Goal: Task Accomplishment & Management: Use online tool/utility

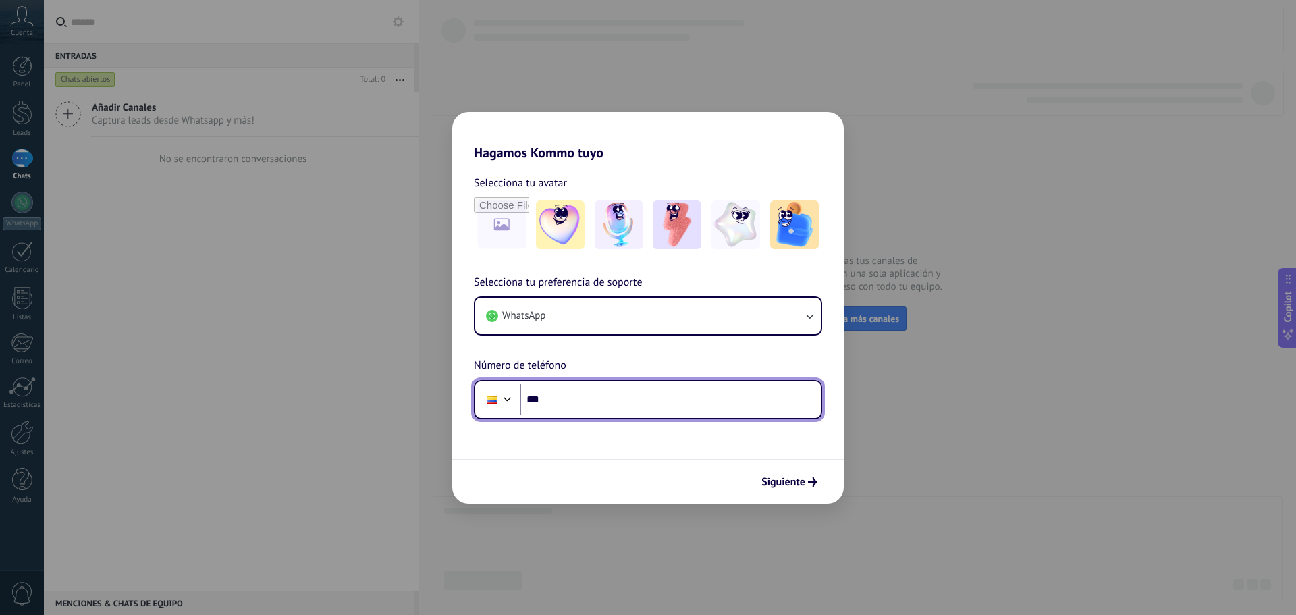
click at [616, 402] on input "***" at bounding box center [670, 399] width 301 height 31
type input "**********"
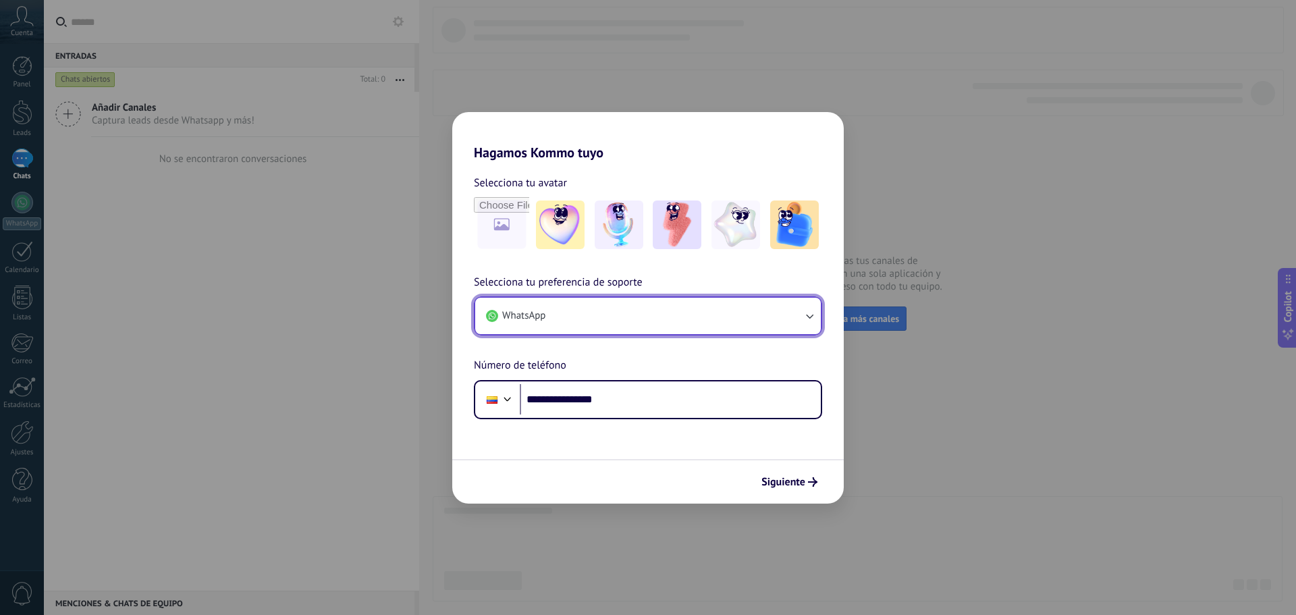
click at [592, 316] on button "WhatsApp" at bounding box center [648, 316] width 346 height 36
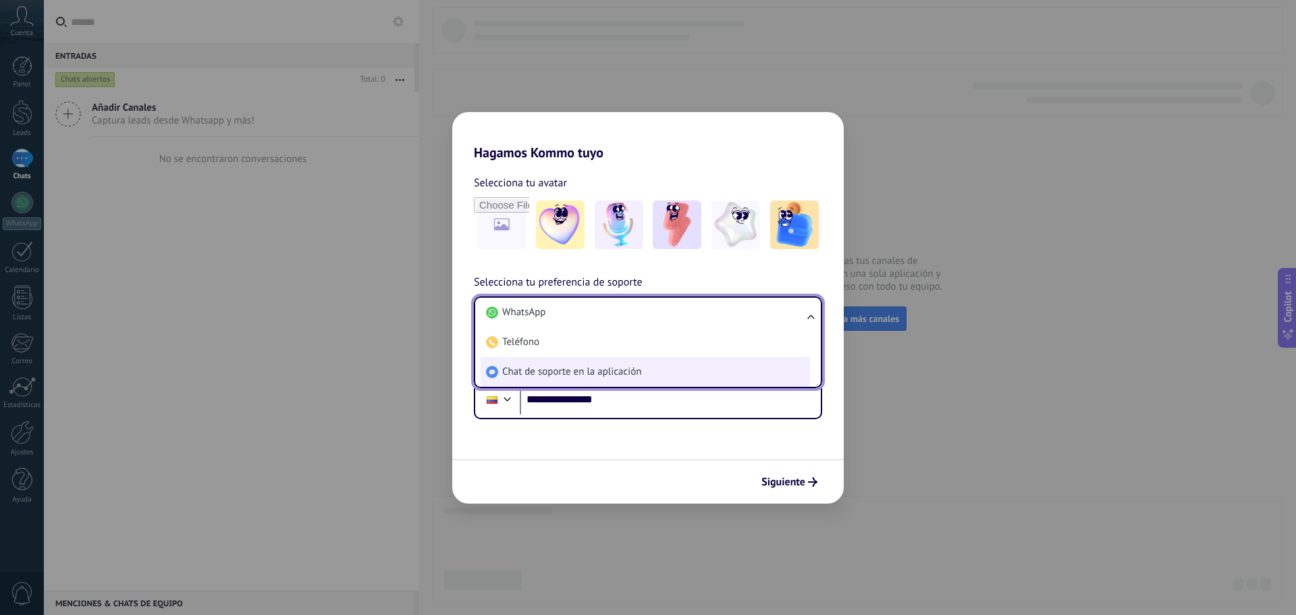
click at [531, 371] on span "Chat de soporte en la aplicación" at bounding box center [571, 372] width 139 height 14
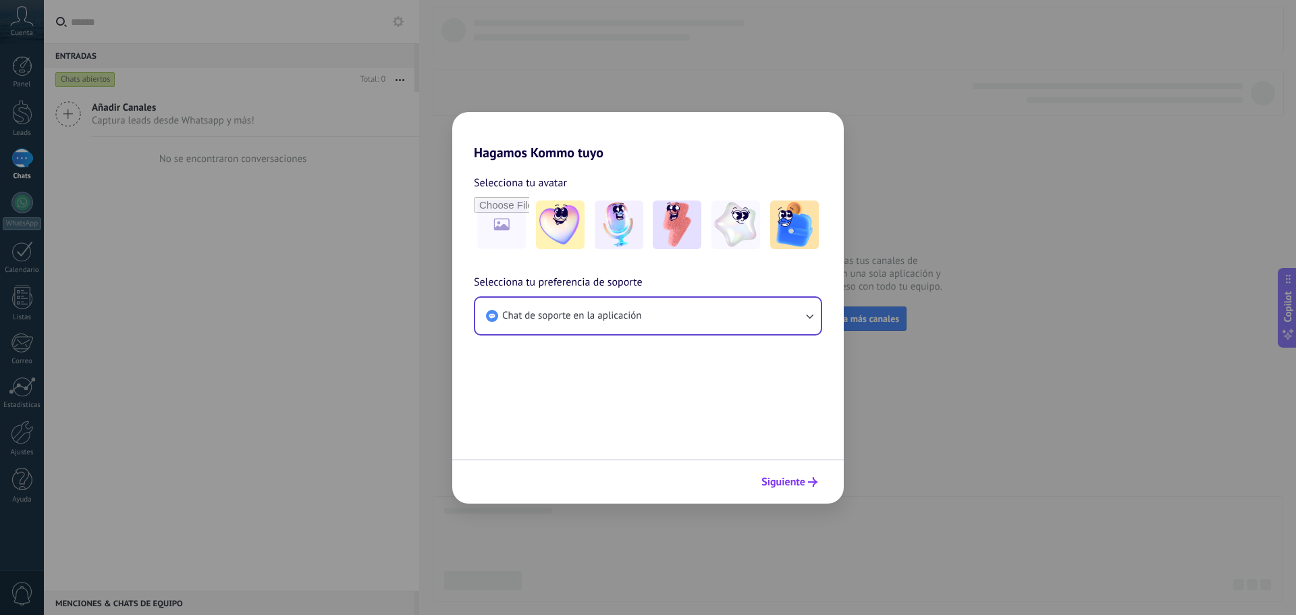
click at [783, 478] on span "Siguiente" at bounding box center [784, 481] width 44 height 9
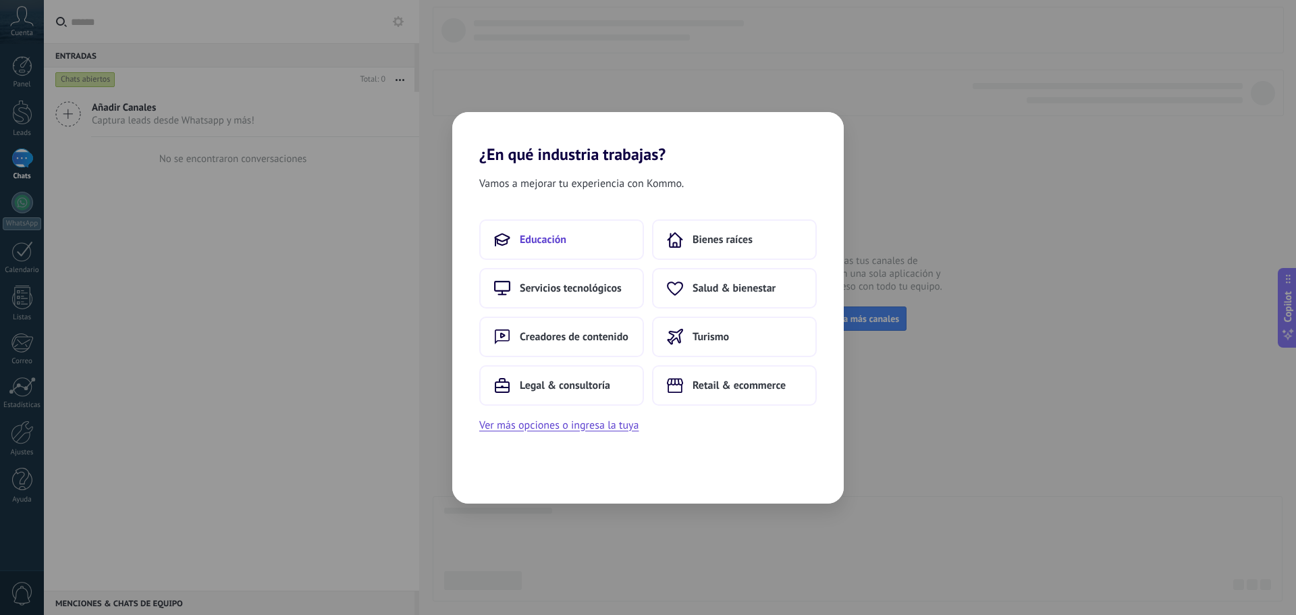
click at [600, 244] on button "Educación" at bounding box center [561, 239] width 165 height 41
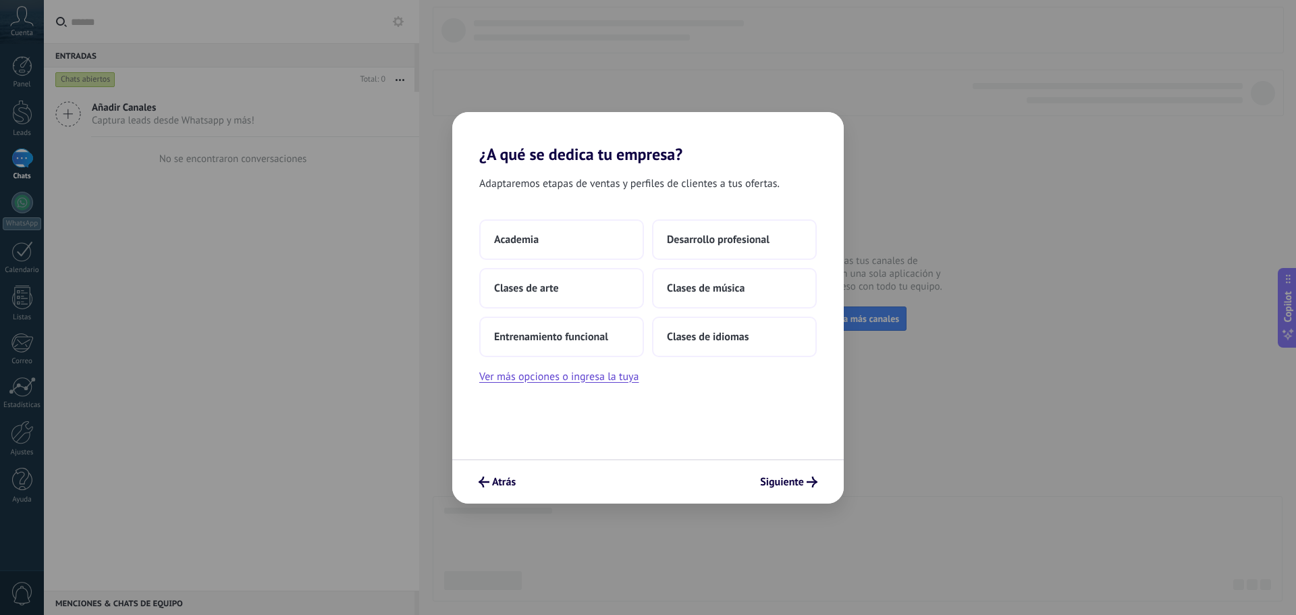
click at [600, 244] on button "Academia" at bounding box center [561, 239] width 165 height 41
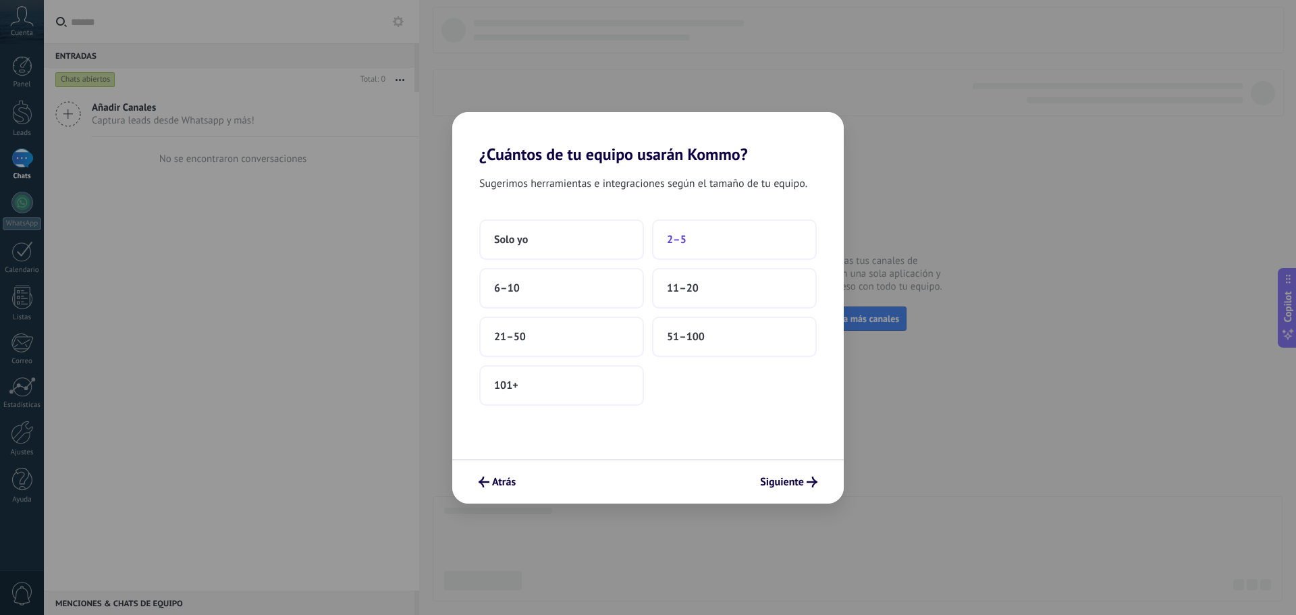
click at [686, 242] on span "2–5" at bounding box center [677, 240] width 20 height 14
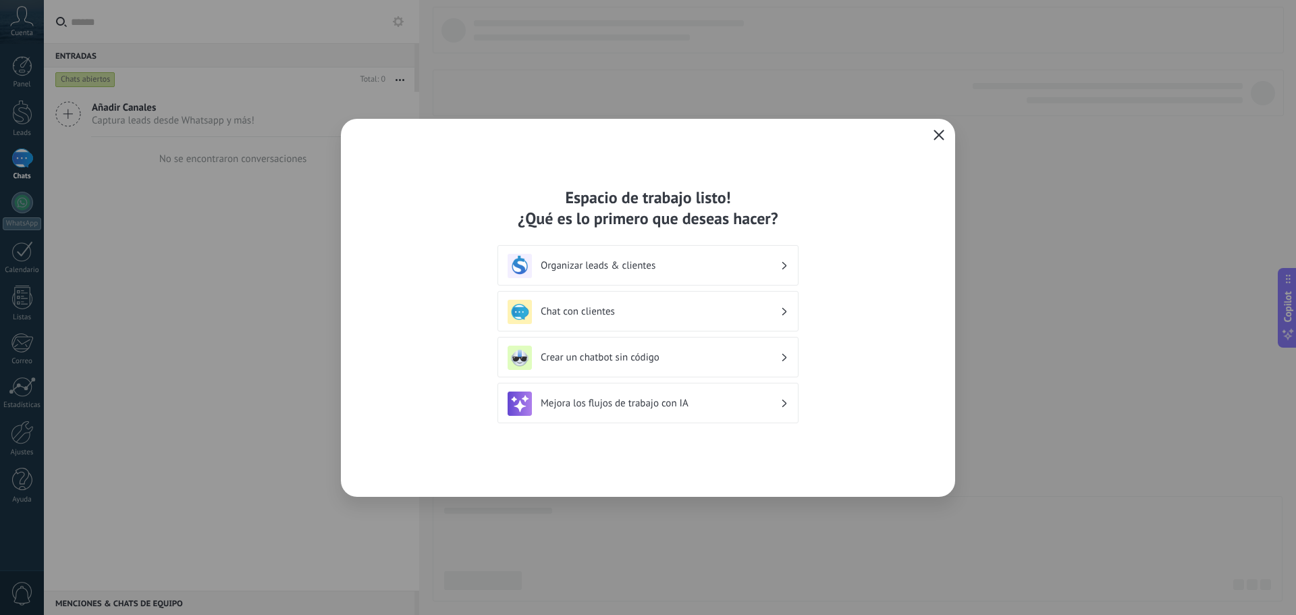
click at [946, 132] on button "button" at bounding box center [939, 135] width 18 height 19
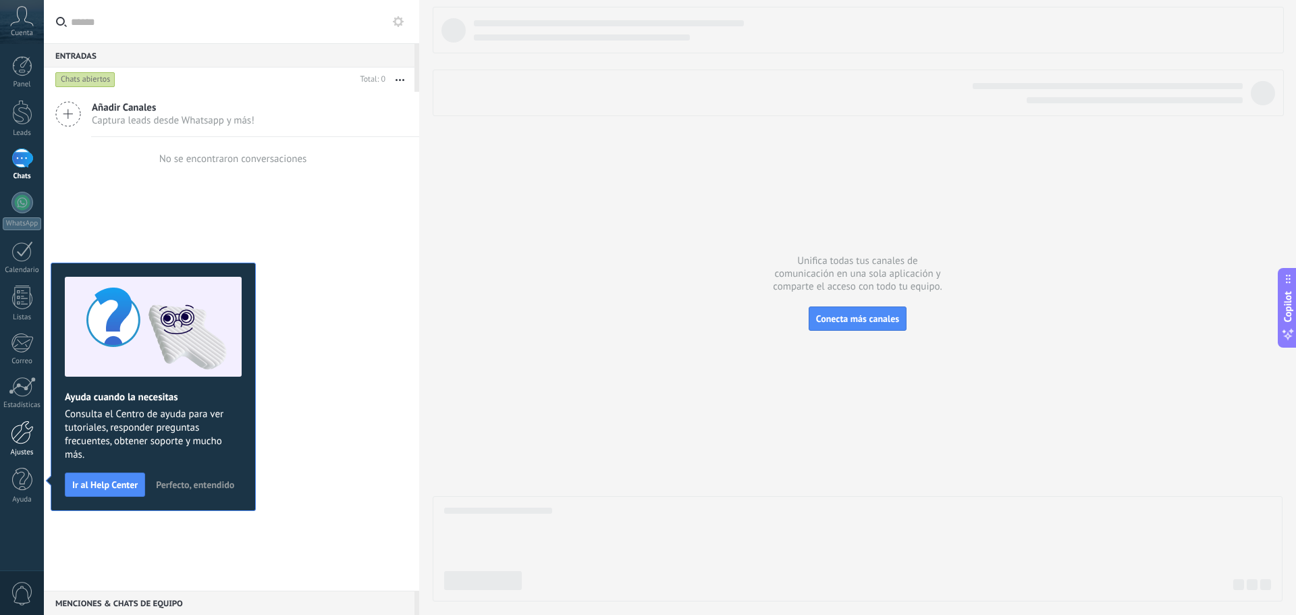
click at [24, 426] on div at bounding box center [22, 433] width 23 height 24
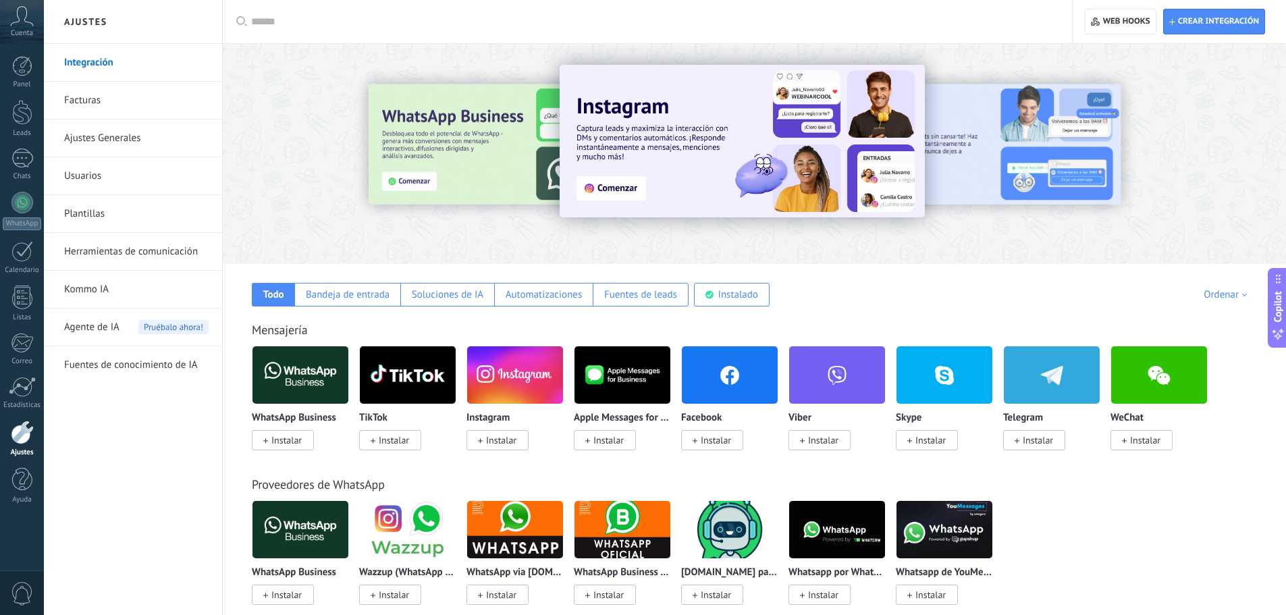
click at [283, 442] on span "Instalar" at bounding box center [286, 440] width 30 height 12
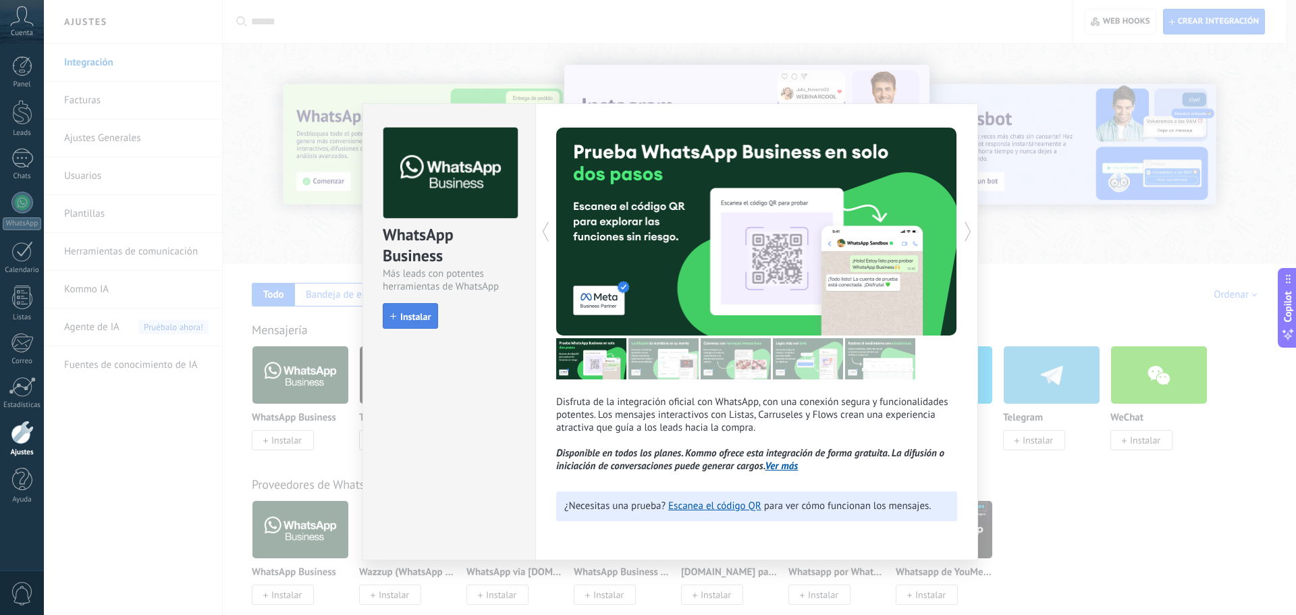
click at [416, 315] on span "Instalar" at bounding box center [415, 316] width 30 height 9
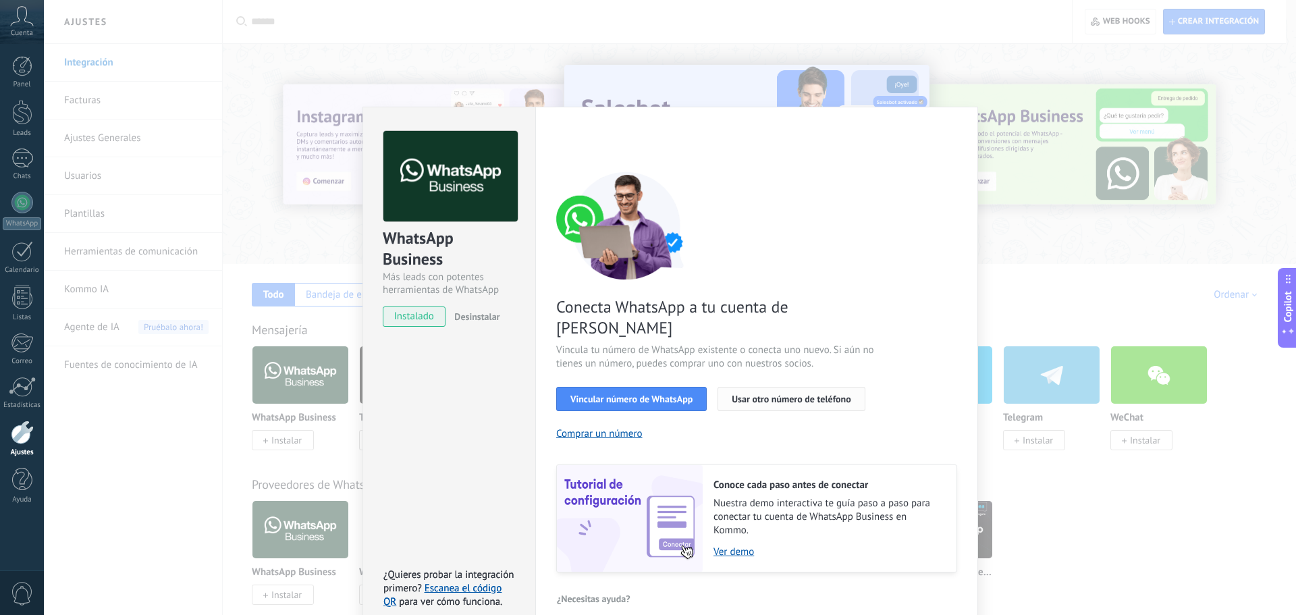
click at [766, 387] on button "Usar otro número de teléfono" at bounding box center [791, 399] width 147 height 24
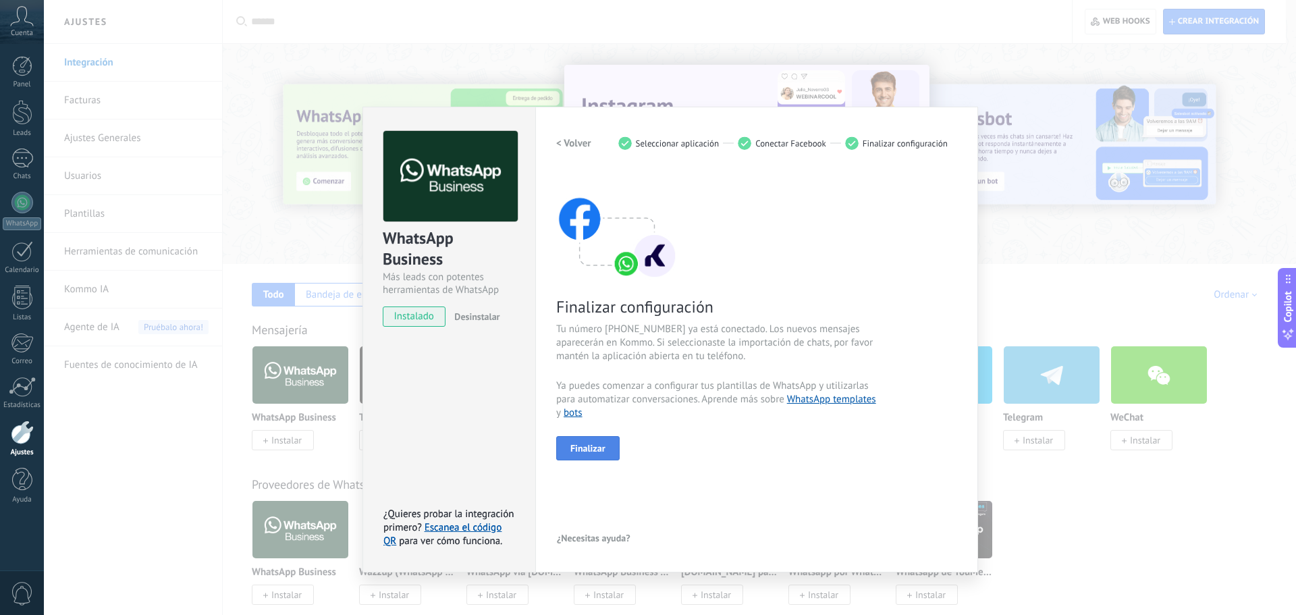
click at [592, 448] on span "Finalizar" at bounding box center [588, 448] width 35 height 9
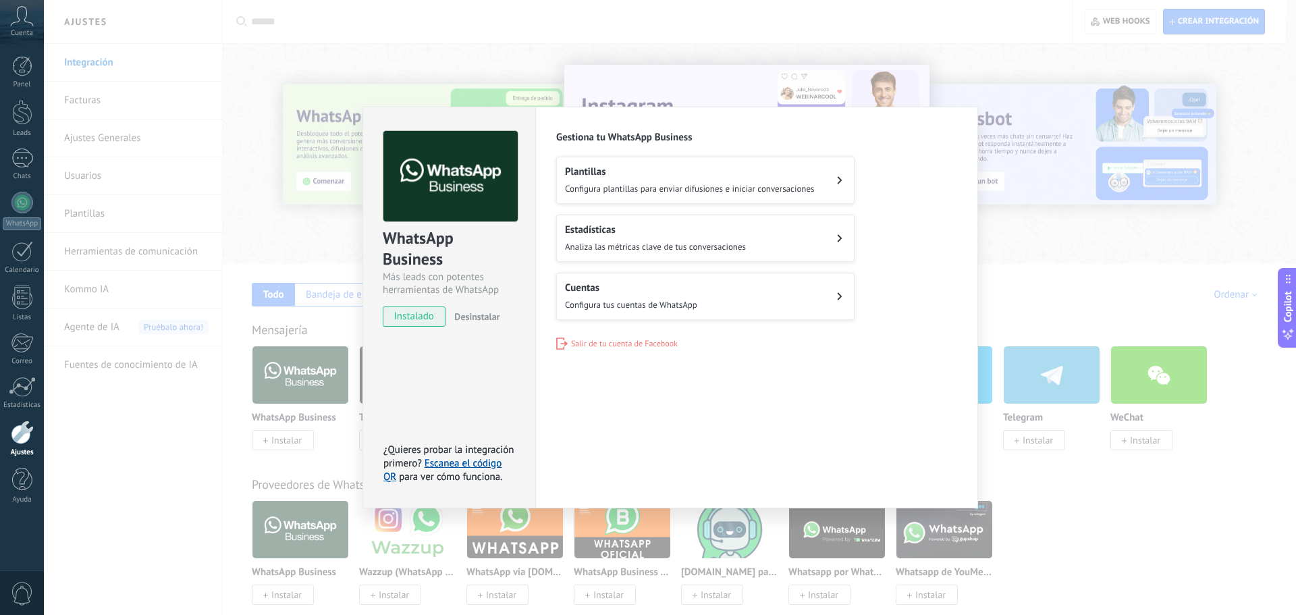
click at [710, 293] on button "Cuentas Configura tus cuentas de WhatsApp" at bounding box center [705, 296] width 298 height 47
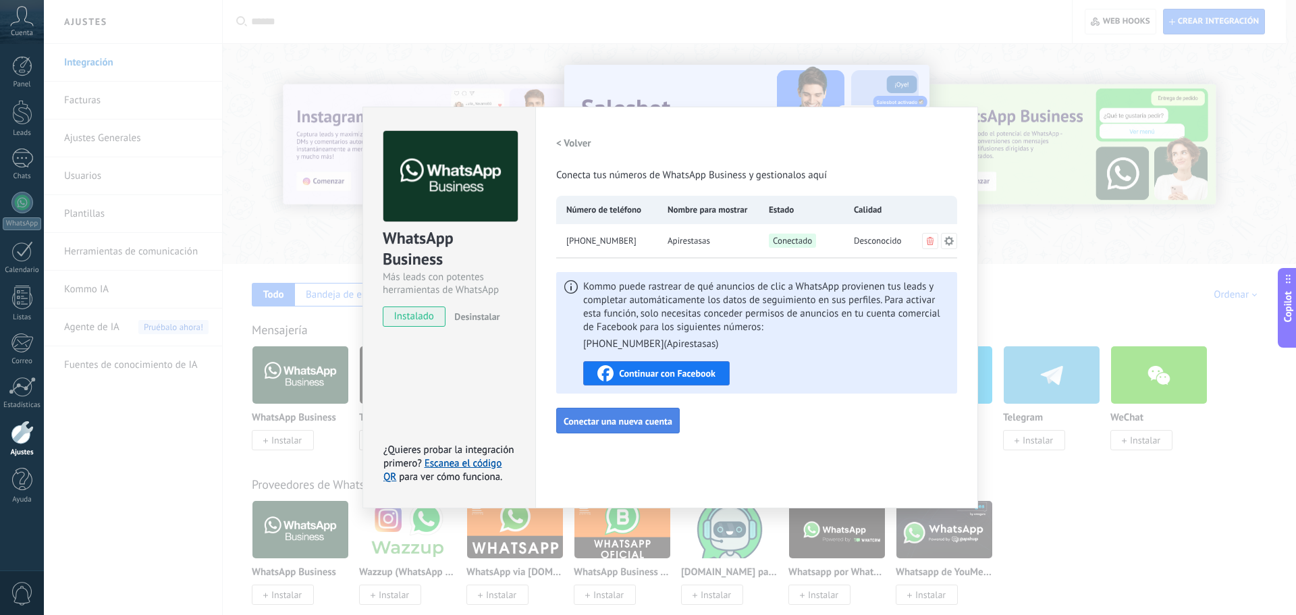
click at [622, 424] on span "Conectar una nueva cuenta" at bounding box center [618, 421] width 109 height 9
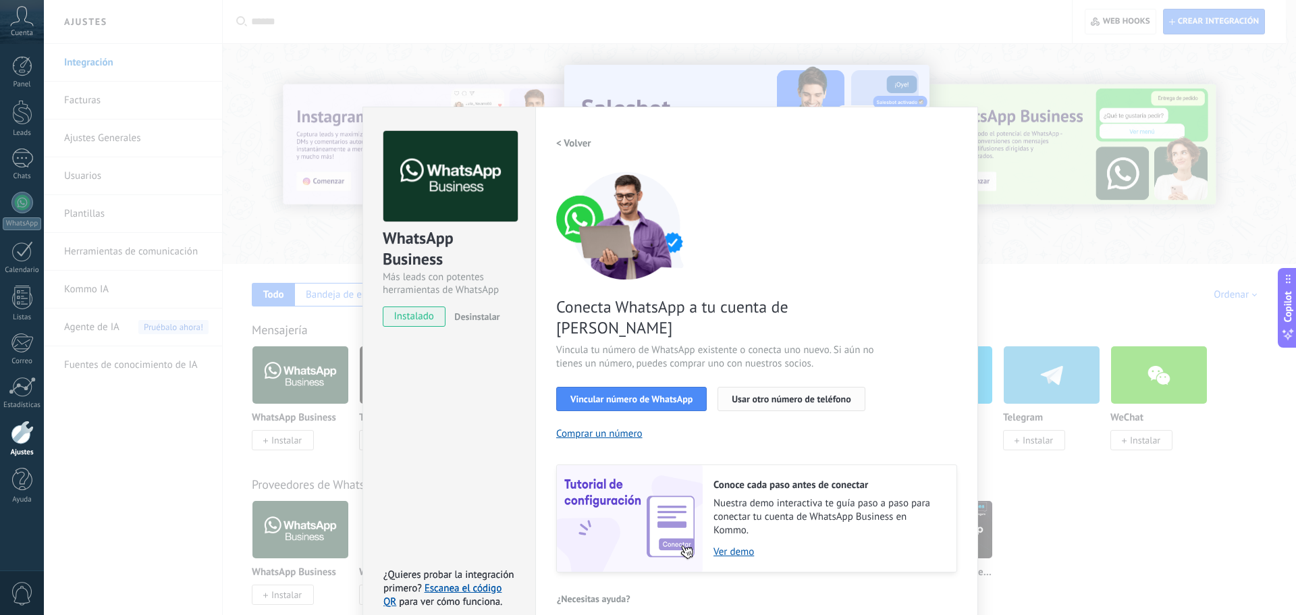
click at [787, 394] on span "Usar otro número de teléfono" at bounding box center [791, 398] width 119 height 9
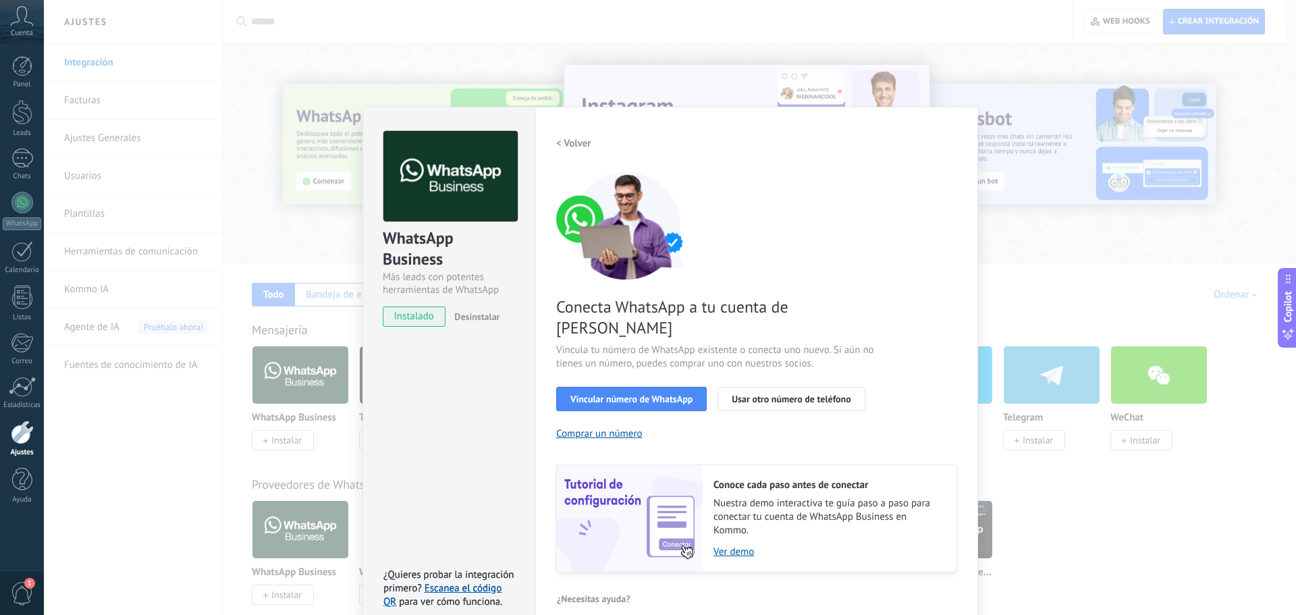
click at [428, 55] on div "WhatsApp Business Más leads con potentes herramientas de WhatsApp instalado Des…" at bounding box center [670, 307] width 1253 height 615
